Goal: Information Seeking & Learning: Learn about a topic

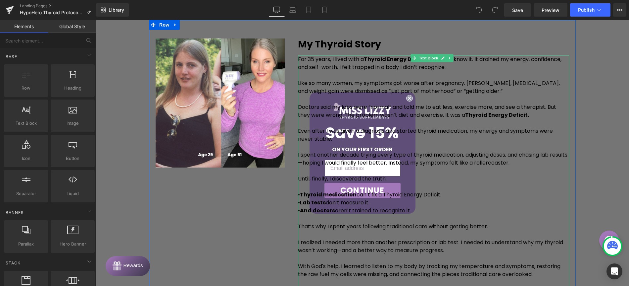
scroll to position [366, 0]
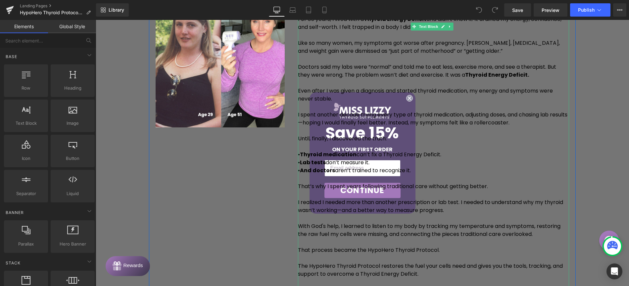
click at [409, 99] on p "Even after I was given a diagnosis and started thyroid medication, my energy an…" at bounding box center [433, 95] width 271 height 16
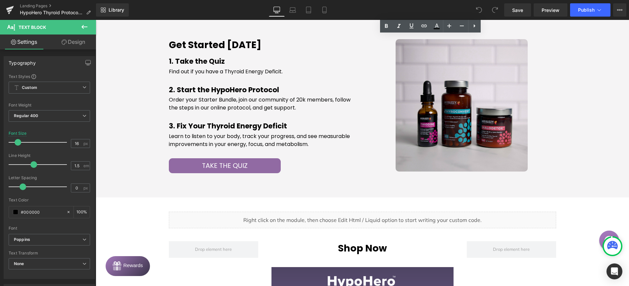
scroll to position [666, 0]
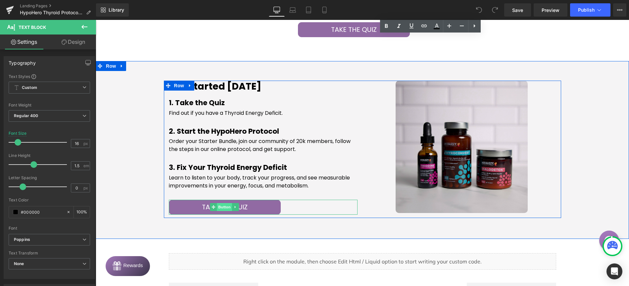
click at [223, 206] on span "Button" at bounding box center [224, 207] width 15 height 8
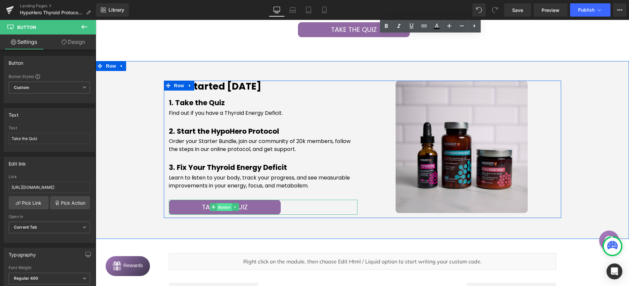
click at [223, 207] on span "Button" at bounding box center [224, 207] width 15 height 8
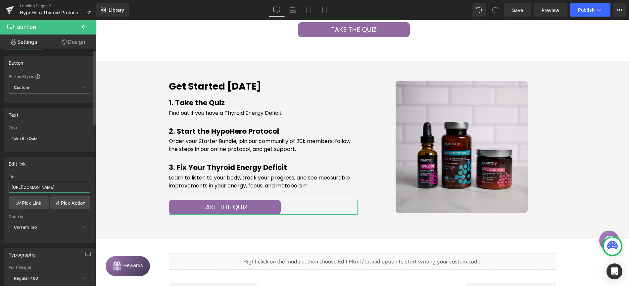
scroll to position [0, 62]
drag, startPoint x: 71, startPoint y: 188, endPoint x: 87, endPoint y: 189, distance: 16.3
click at [87, 189] on div "[URL][DOMAIN_NAME] Link [URL][DOMAIN_NAME] Pick Link Pick Action Current Tab Ne…" at bounding box center [49, 208] width 91 height 68
click at [82, 187] on input "[URL][DOMAIN_NAME]" at bounding box center [49, 187] width 81 height 11
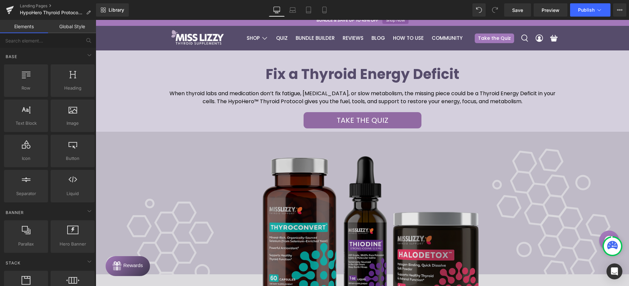
scroll to position [0, 0]
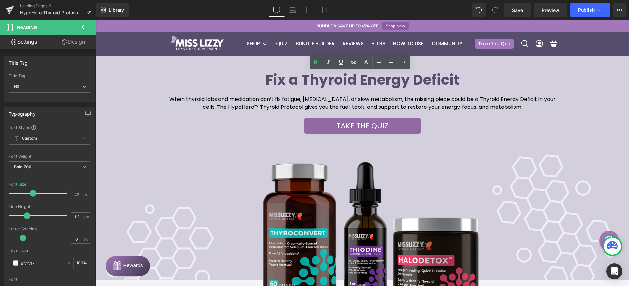
click at [459, 80] on h2 "Fix a Thyroid Energy Deficit" at bounding box center [363, 80] width 524 height 17
click at [262, 81] on h2 "Fix a Thyroid Energy Deficit" at bounding box center [363, 80] width 524 height 17
